Goal: Navigation & Orientation: Understand site structure

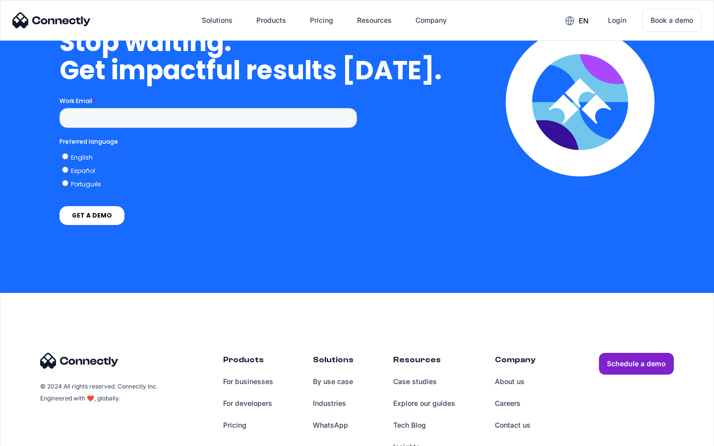
scroll to position [4078, 0]
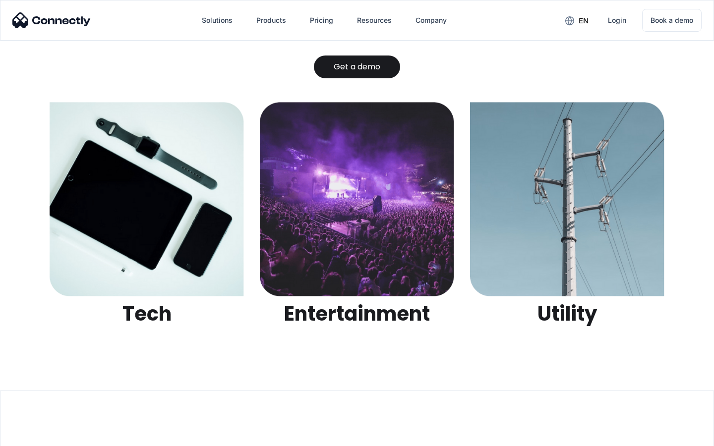
scroll to position [3128, 0]
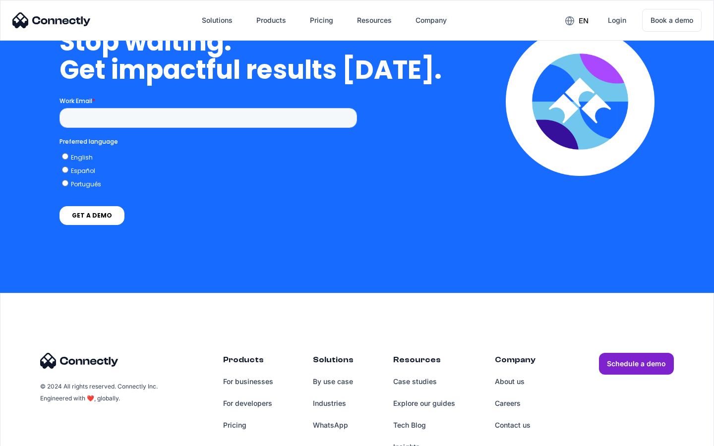
scroll to position [2882, 0]
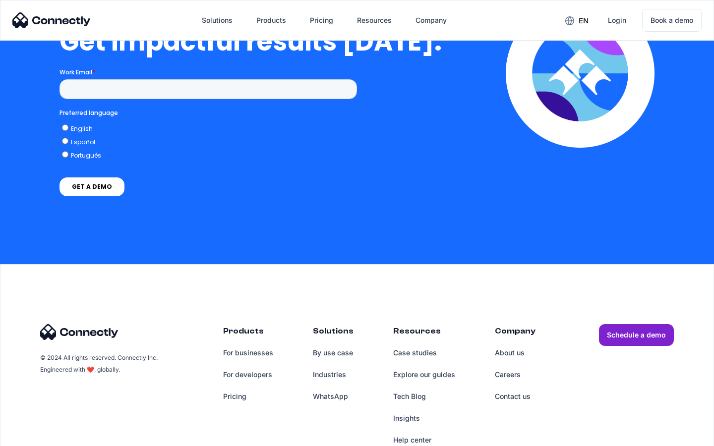
scroll to position [2178, 0]
